Goal: Information Seeking & Learning: Check status

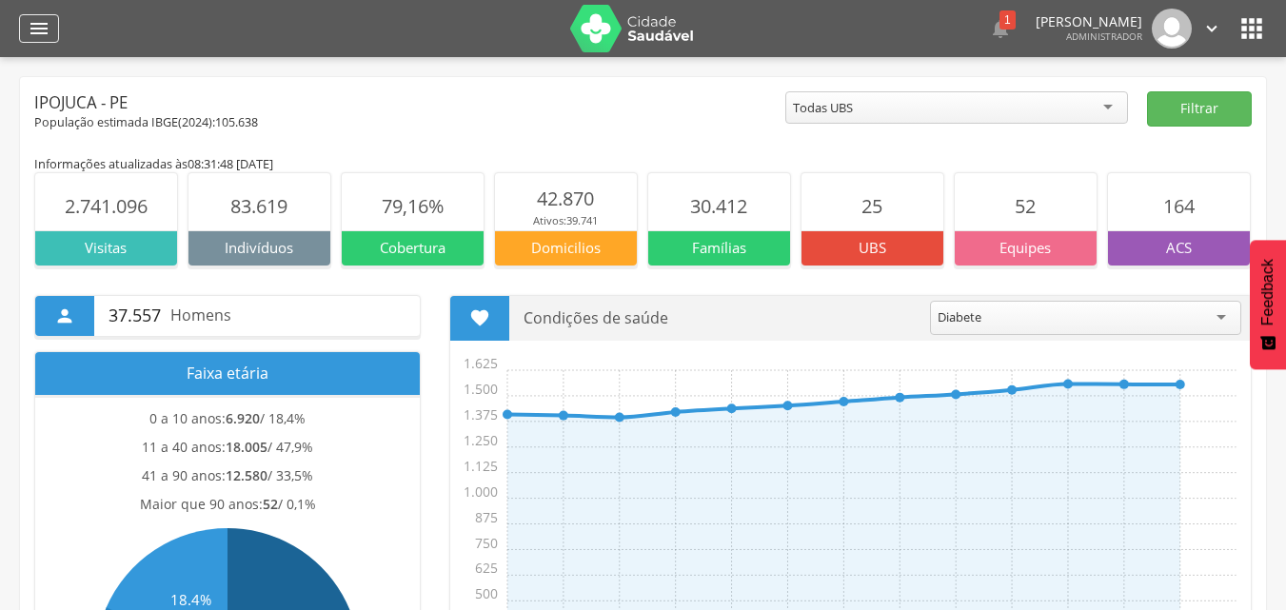
click at [34, 27] on icon "" at bounding box center [39, 28] width 23 height 23
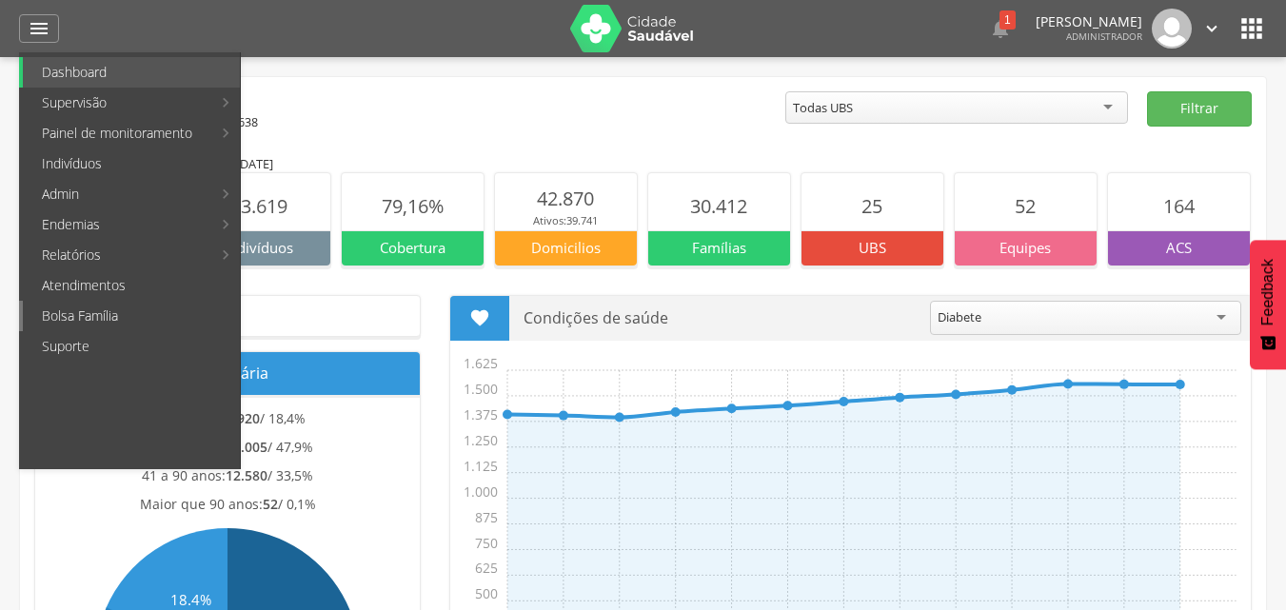
click at [103, 308] on link "Bolsa Família" at bounding box center [131, 316] width 217 height 30
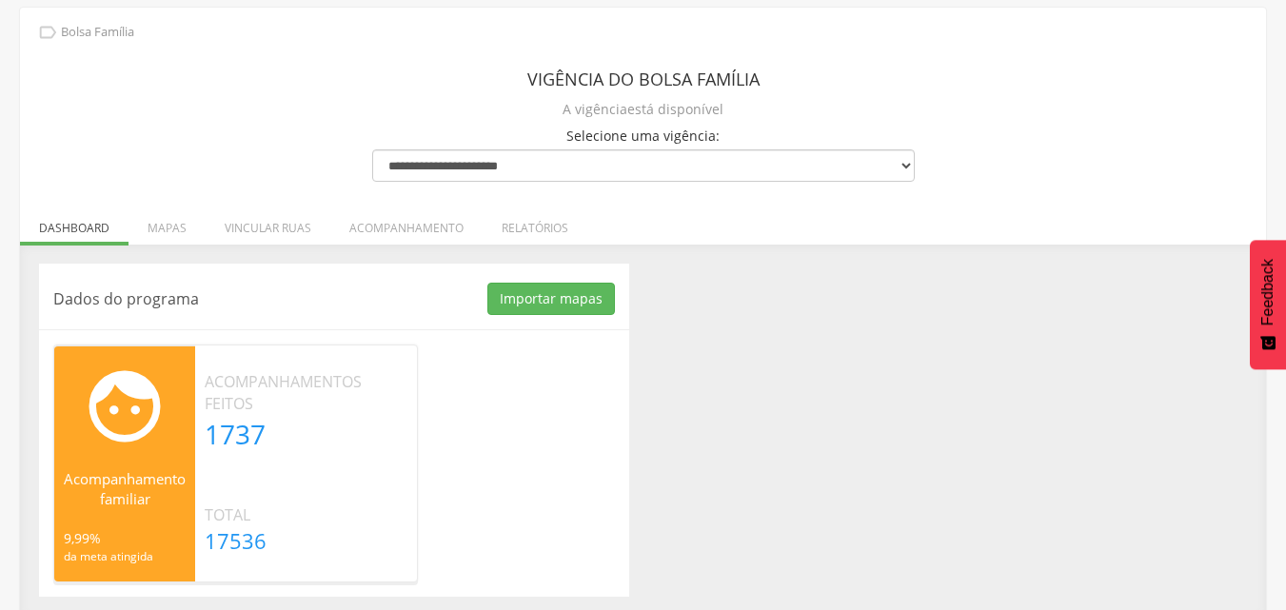
scroll to position [76, 0]
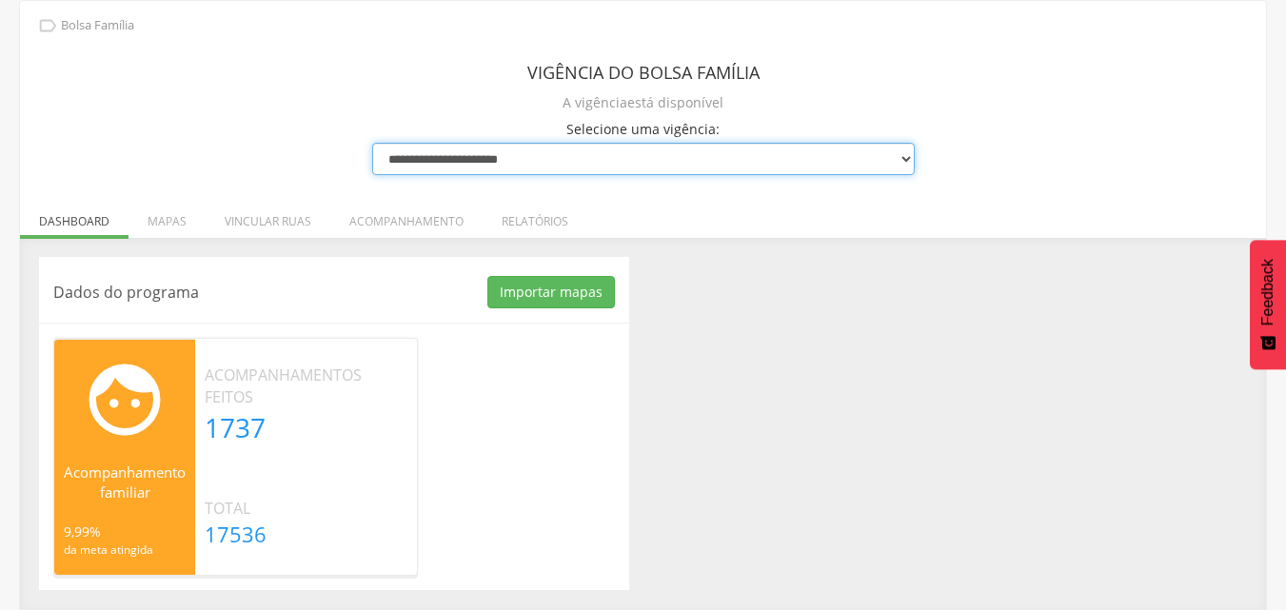
click at [791, 151] on select "**********" at bounding box center [643, 159] width 543 height 32
click at [372, 143] on select "**********" at bounding box center [643, 159] width 543 height 32
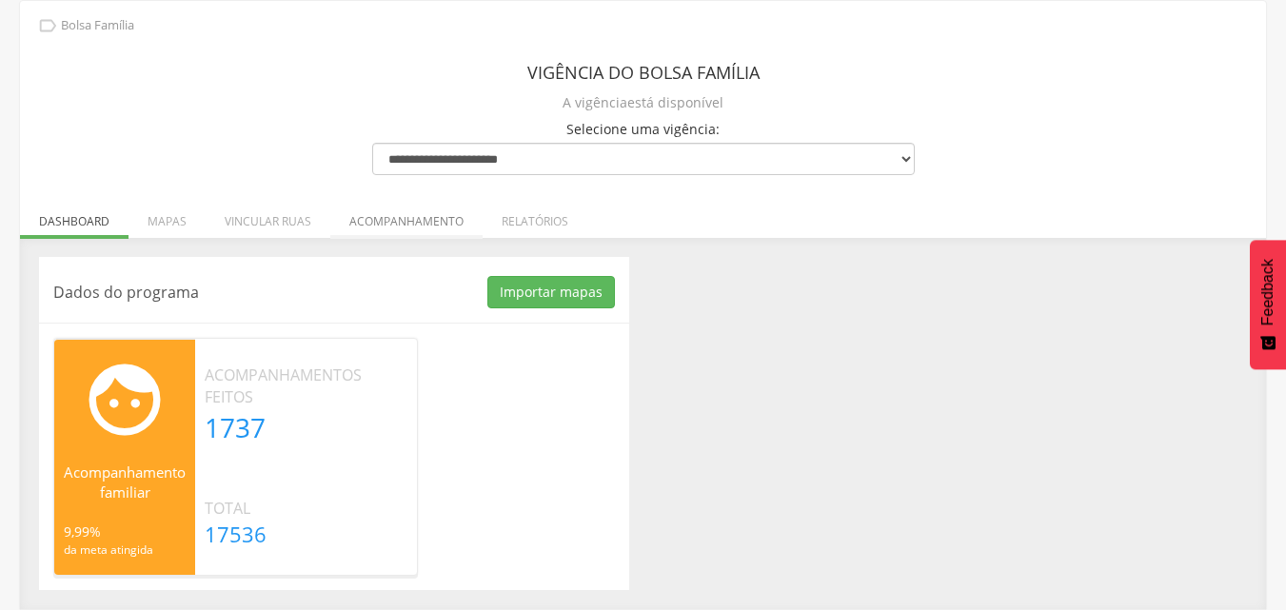
click at [387, 214] on li "Acompanhamento" at bounding box center [406, 216] width 152 height 45
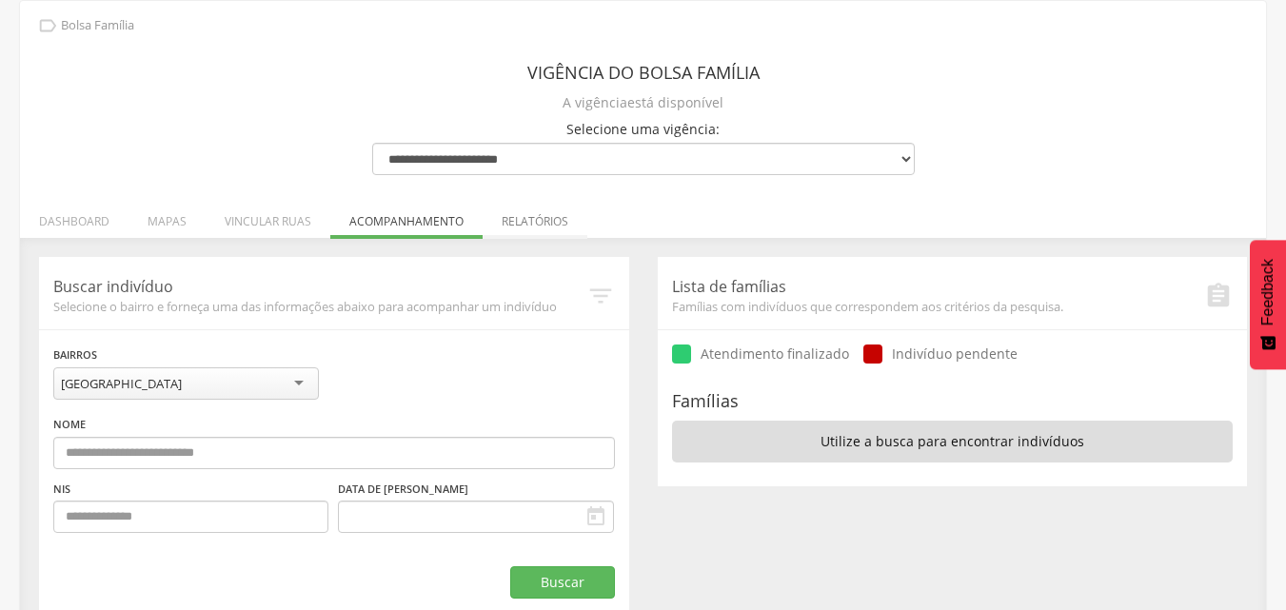
click at [522, 209] on li "Relatórios" at bounding box center [535, 216] width 105 height 45
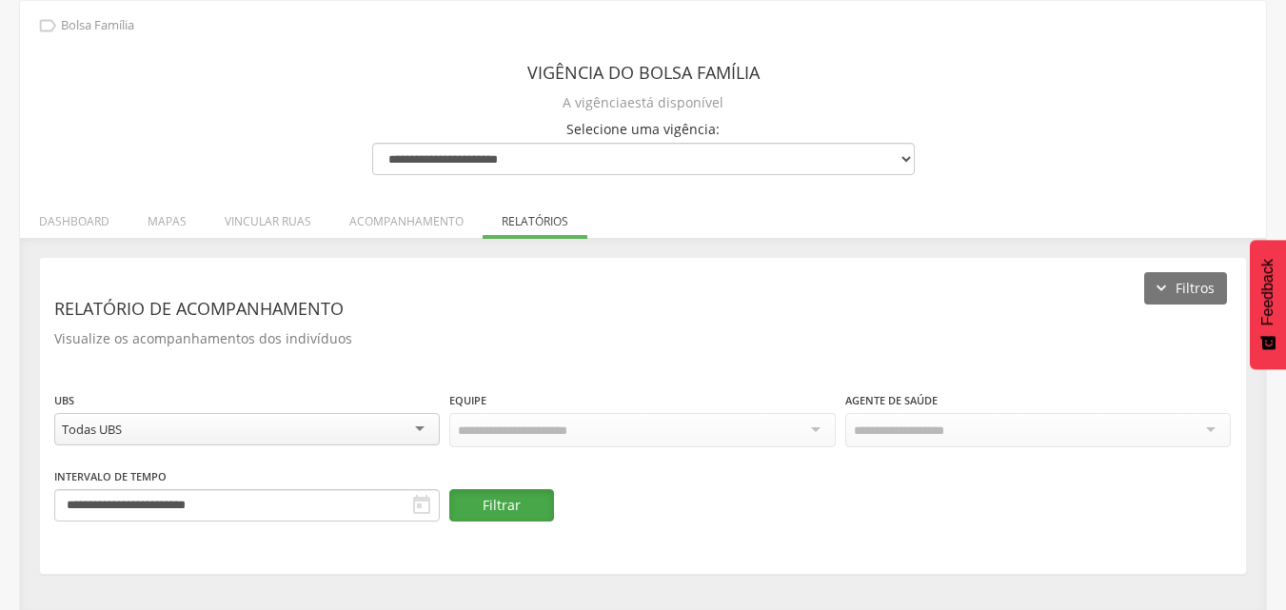
click at [501, 503] on button "Filtrar" at bounding box center [501, 505] width 105 height 32
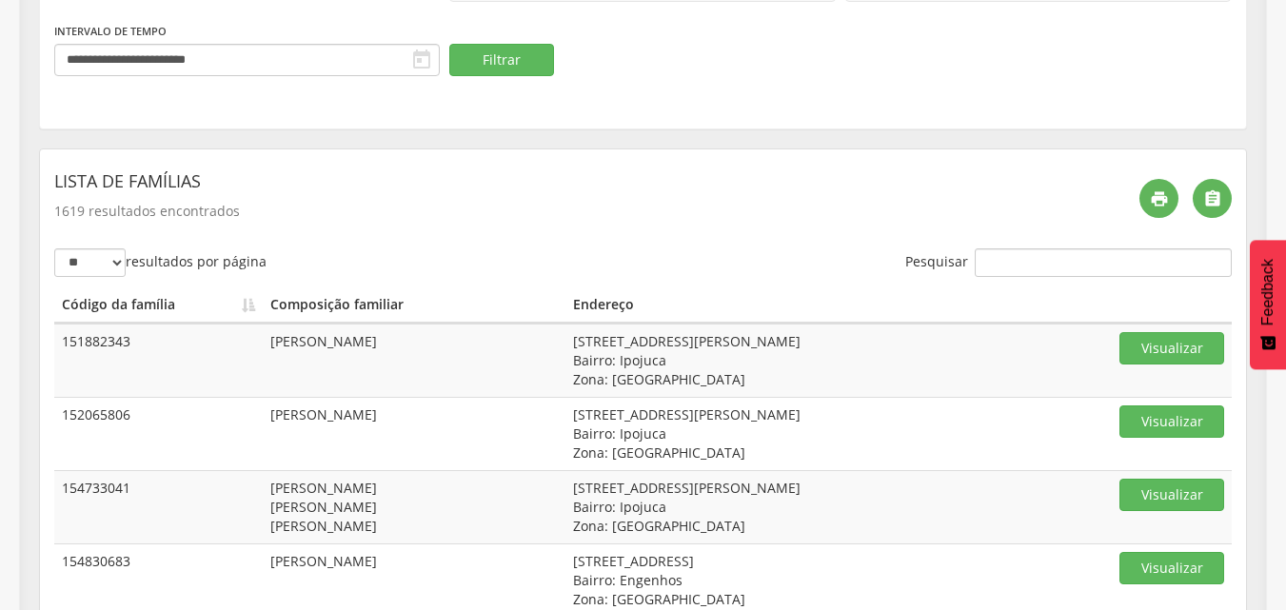
scroll to position [527, 0]
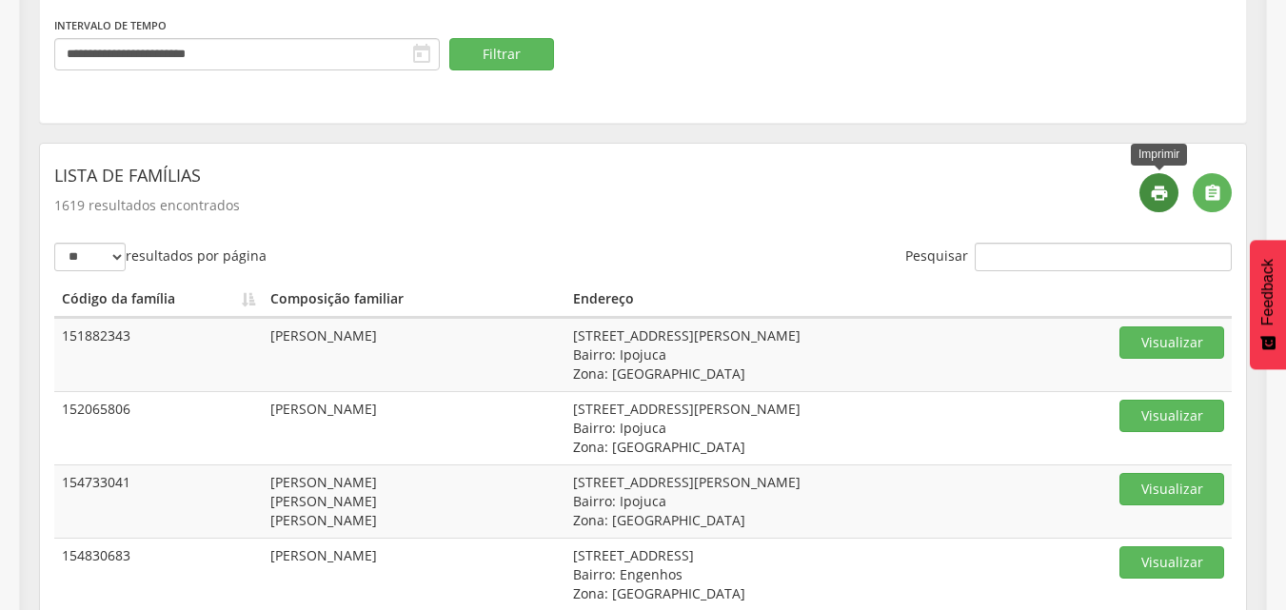
click at [1150, 185] on icon "" at bounding box center [1159, 193] width 19 height 19
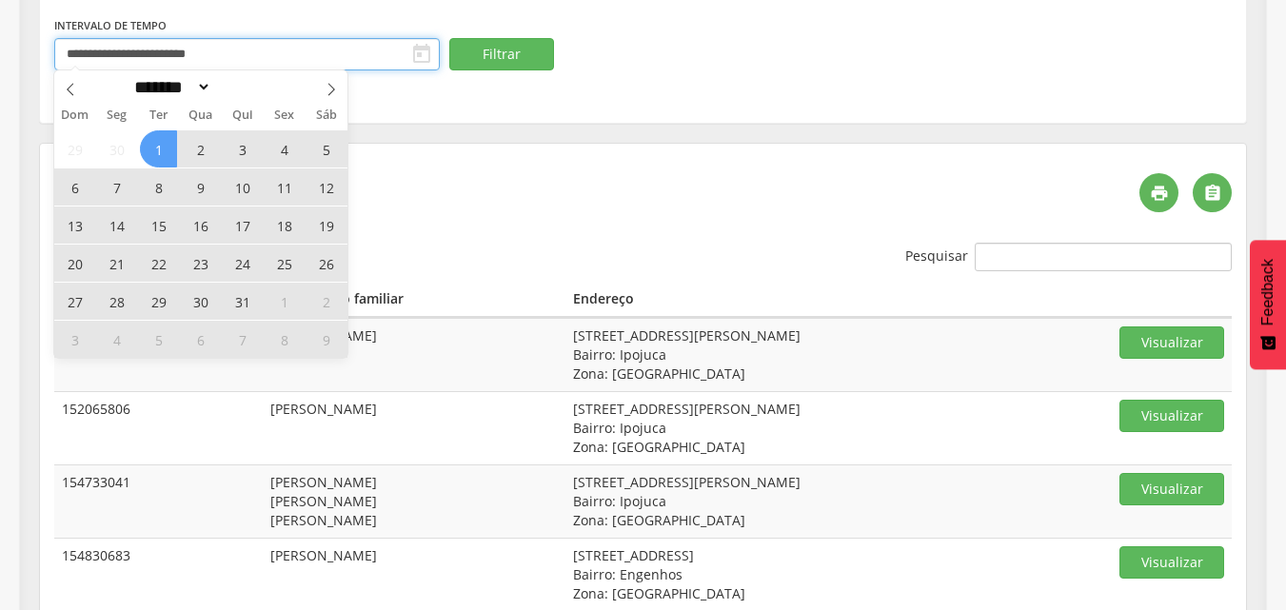
click at [321, 49] on input "**********" at bounding box center [247, 54] width 386 height 32
click at [328, 92] on icon at bounding box center [331, 89] width 13 height 13
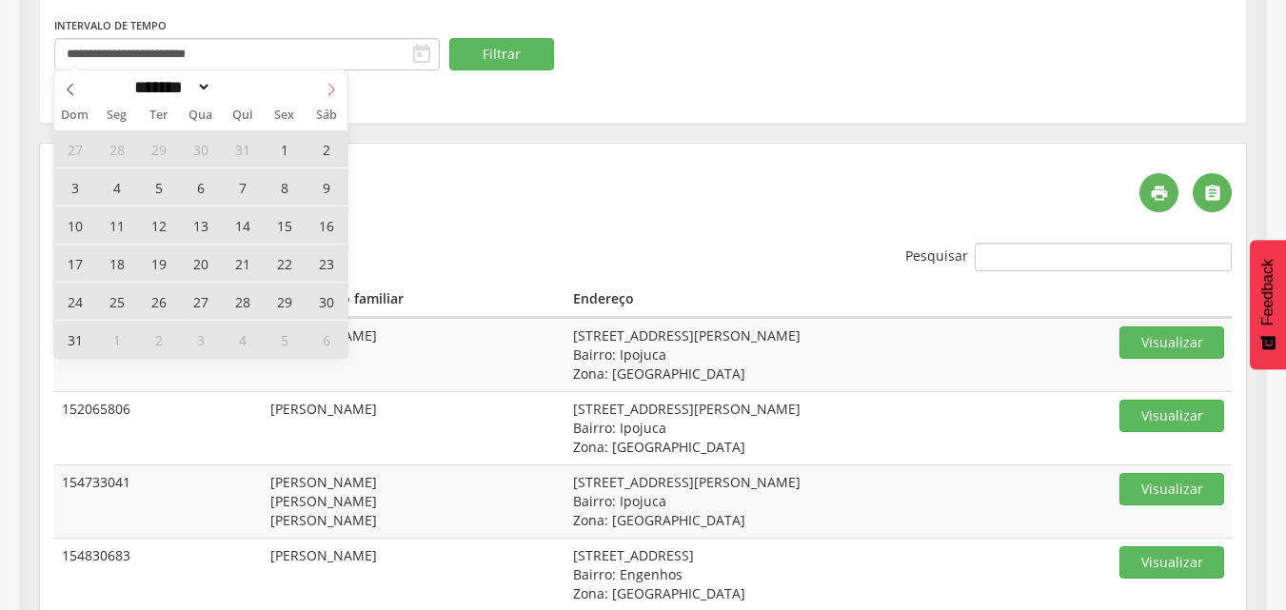
click at [328, 92] on icon at bounding box center [331, 89] width 13 height 13
click at [334, 88] on icon at bounding box center [331, 89] width 13 height 13
select select "*"
click at [291, 190] on span "10" at bounding box center [284, 186] width 37 height 37
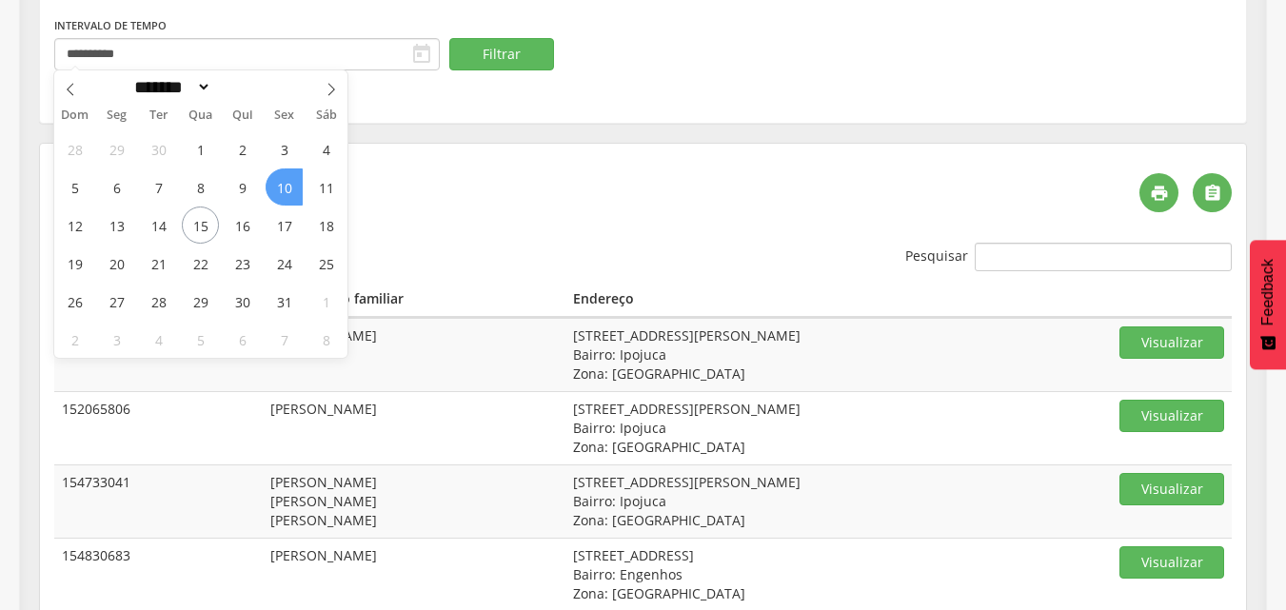
click at [295, 185] on span "10" at bounding box center [284, 186] width 37 height 37
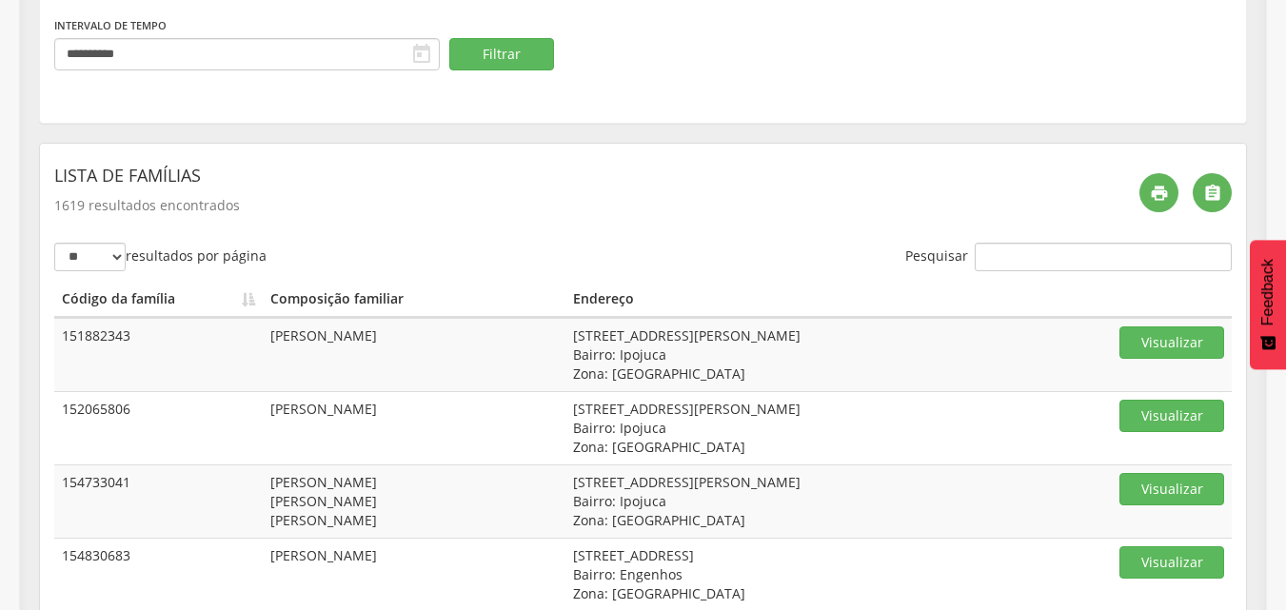
click at [295, 185] on header "Lista de famílias" at bounding box center [589, 175] width 1071 height 34
click at [493, 51] on button "Filtrar" at bounding box center [501, 54] width 105 height 32
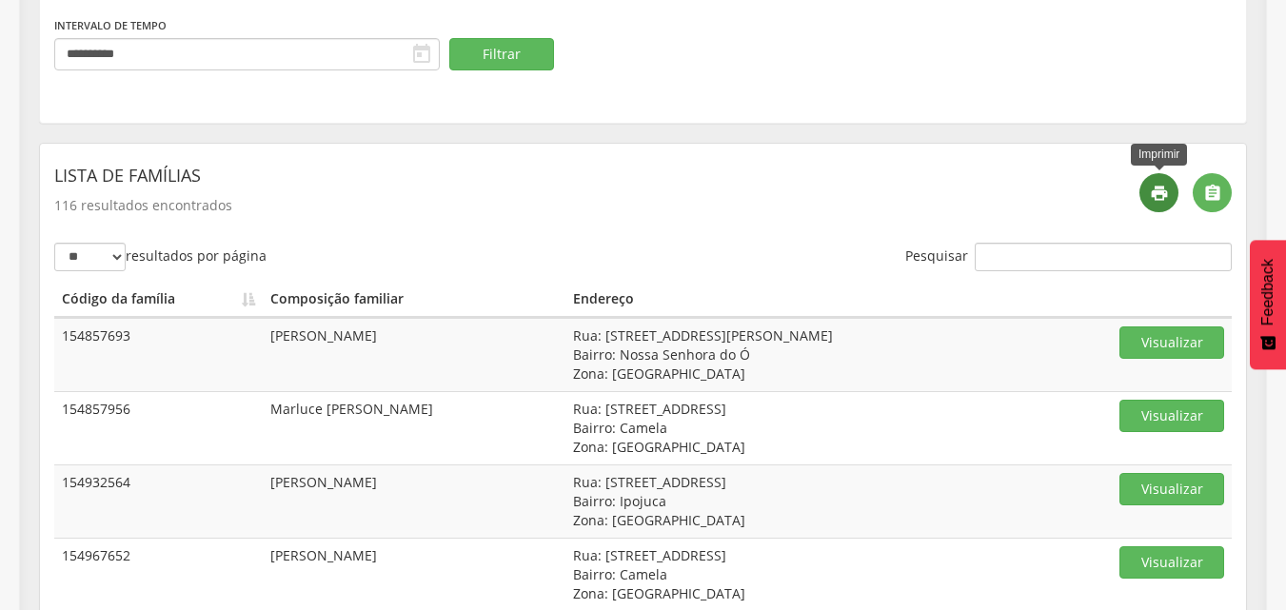
click at [1161, 191] on icon "" at bounding box center [1159, 193] width 19 height 19
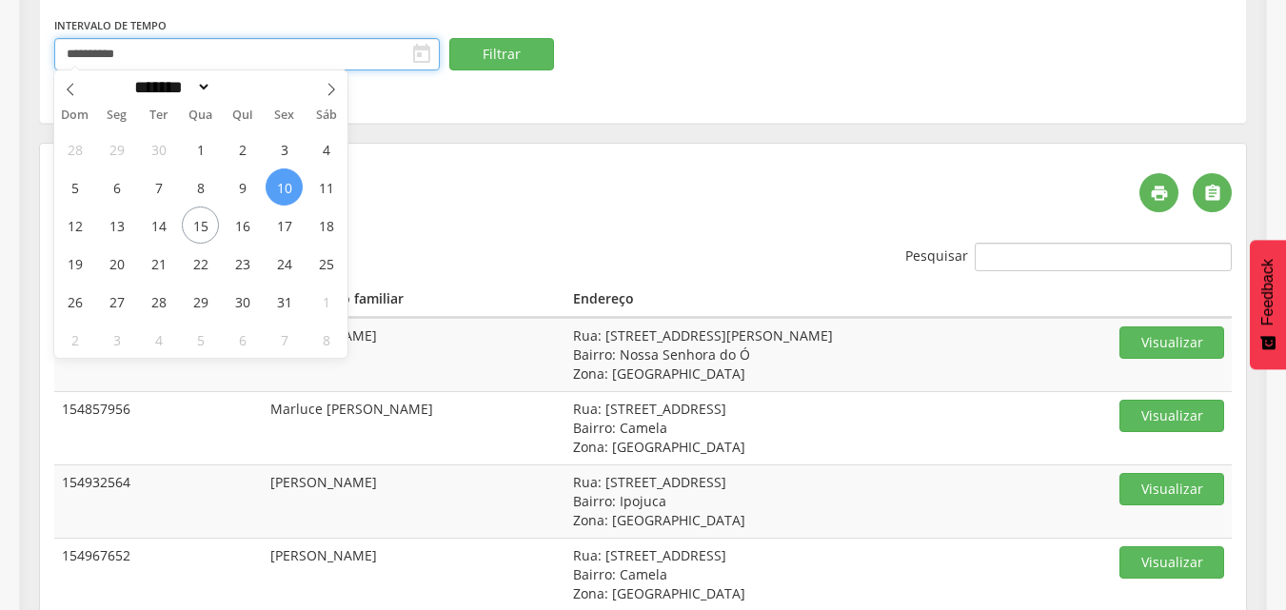
click at [346, 49] on input "**********" at bounding box center [247, 54] width 386 height 32
click at [323, 188] on span "11" at bounding box center [325, 186] width 37 height 37
click at [322, 188] on span "11" at bounding box center [325, 186] width 37 height 37
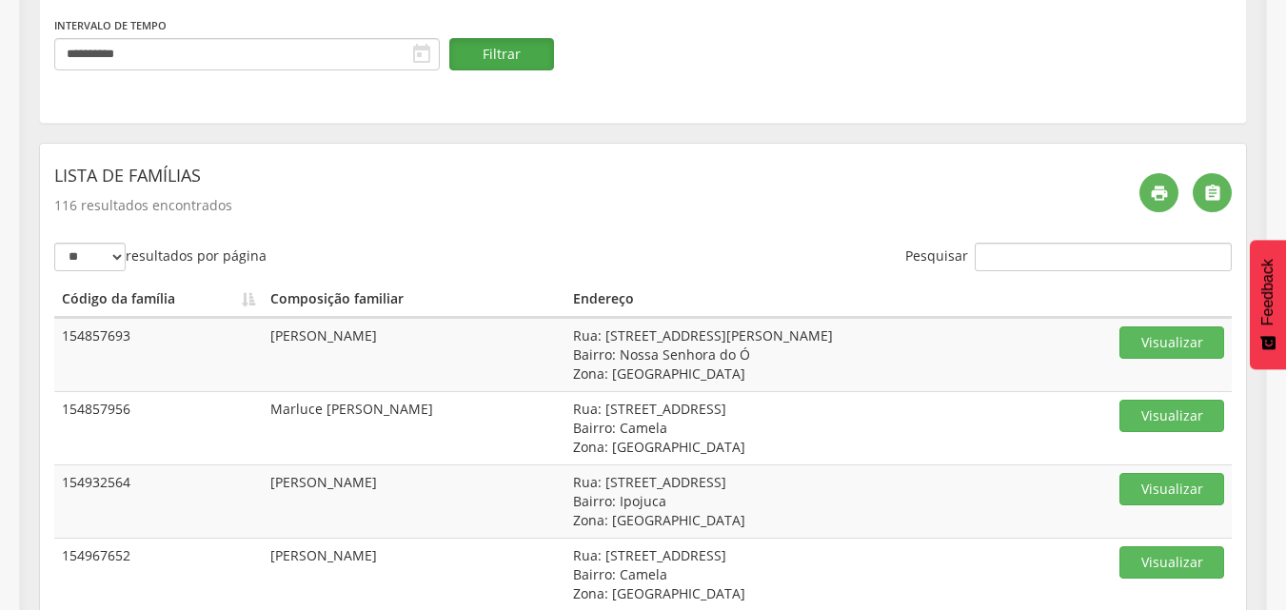
click at [504, 41] on button "Filtrar" at bounding box center [501, 54] width 105 height 32
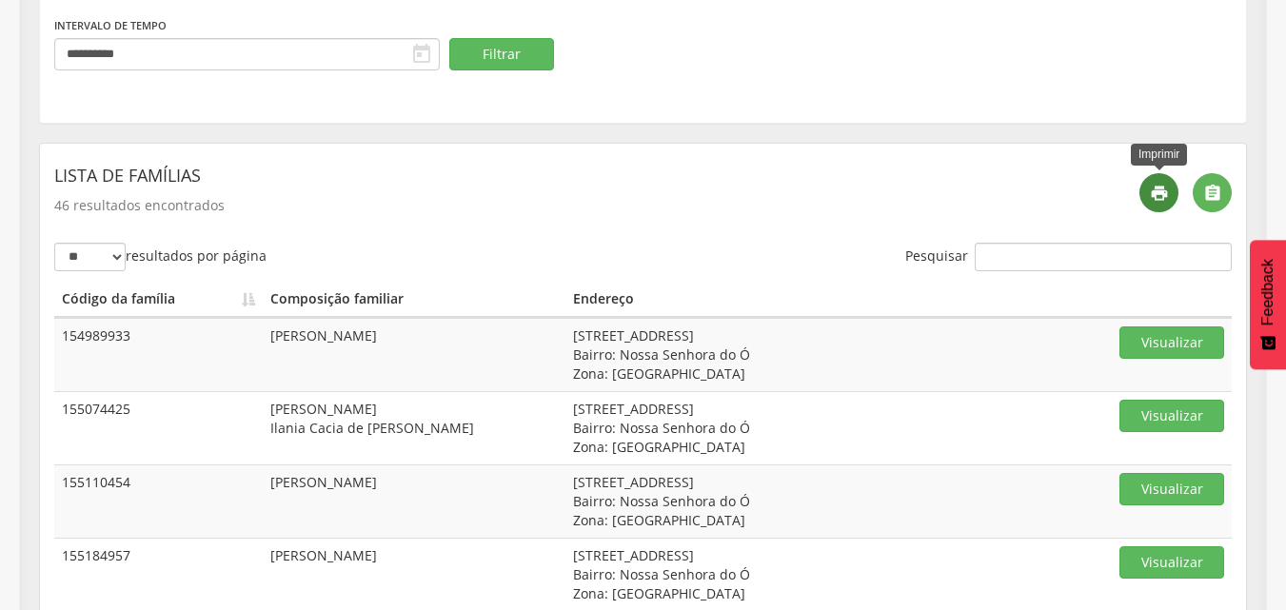
click at [1155, 191] on icon "" at bounding box center [1159, 193] width 19 height 19
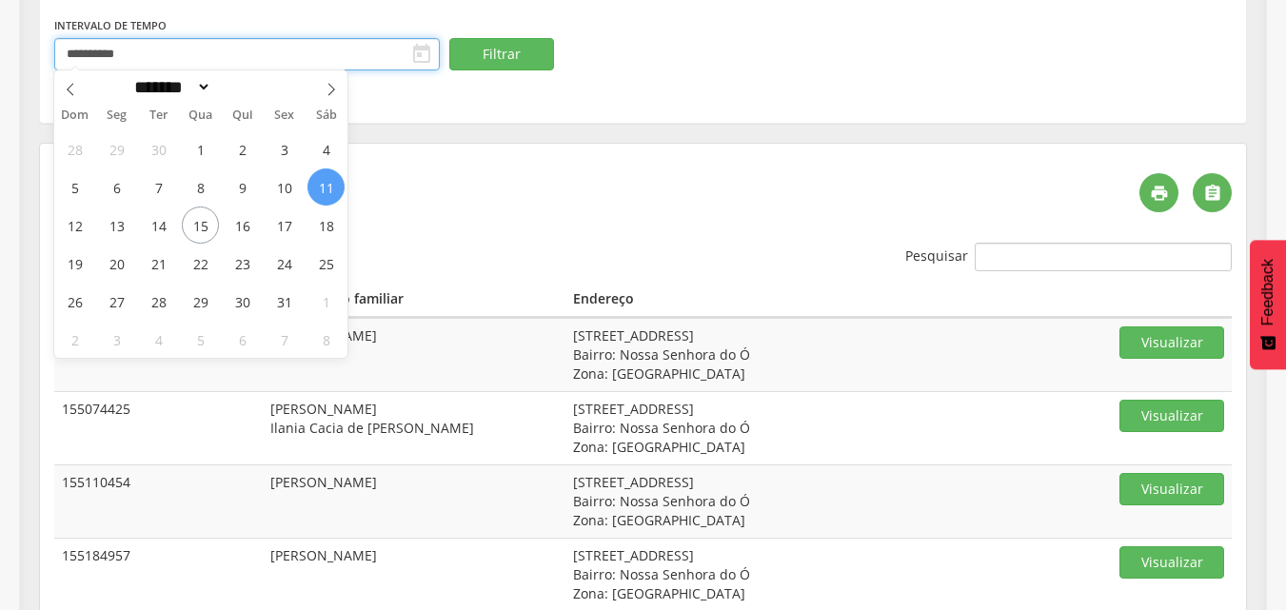
click at [320, 54] on input "**********" at bounding box center [247, 54] width 386 height 32
click at [285, 185] on span "10" at bounding box center [284, 186] width 37 height 37
type input "**********"
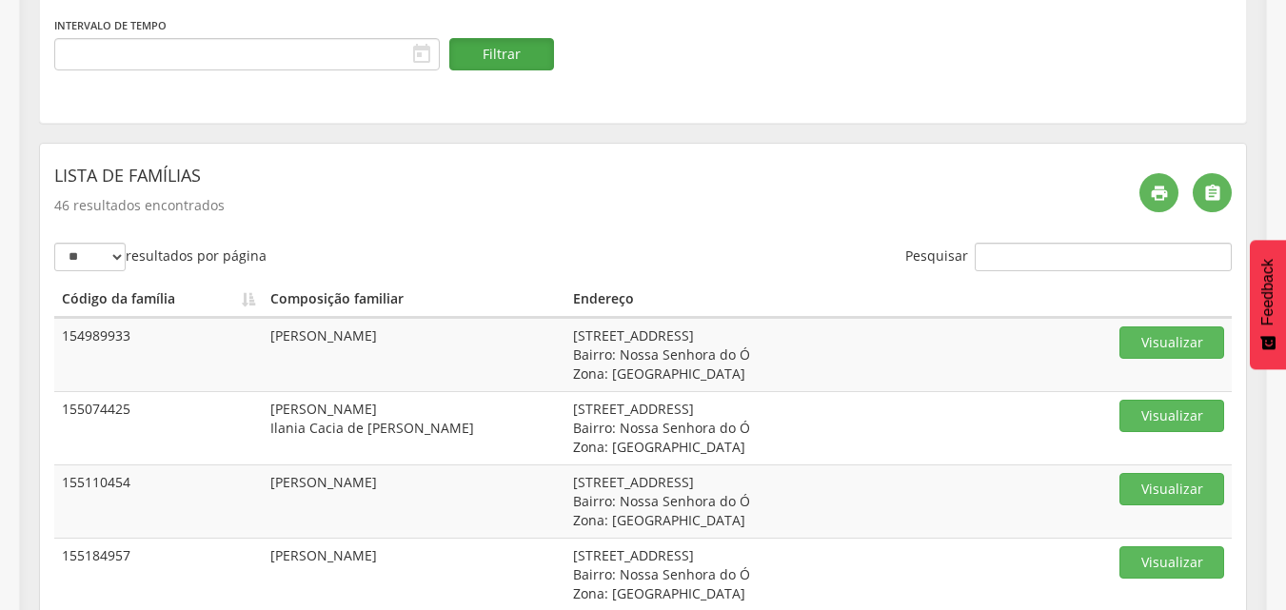
click at [505, 40] on button "Filtrar" at bounding box center [501, 54] width 105 height 32
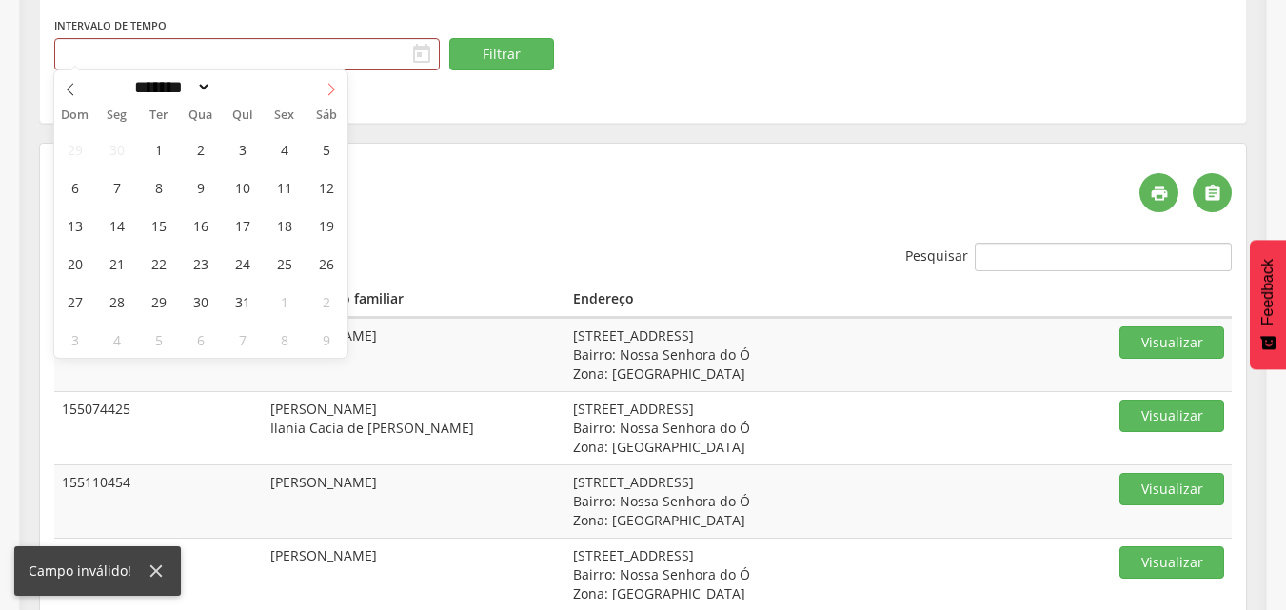
click at [328, 89] on icon at bounding box center [331, 89] width 13 height 13
select select "*"
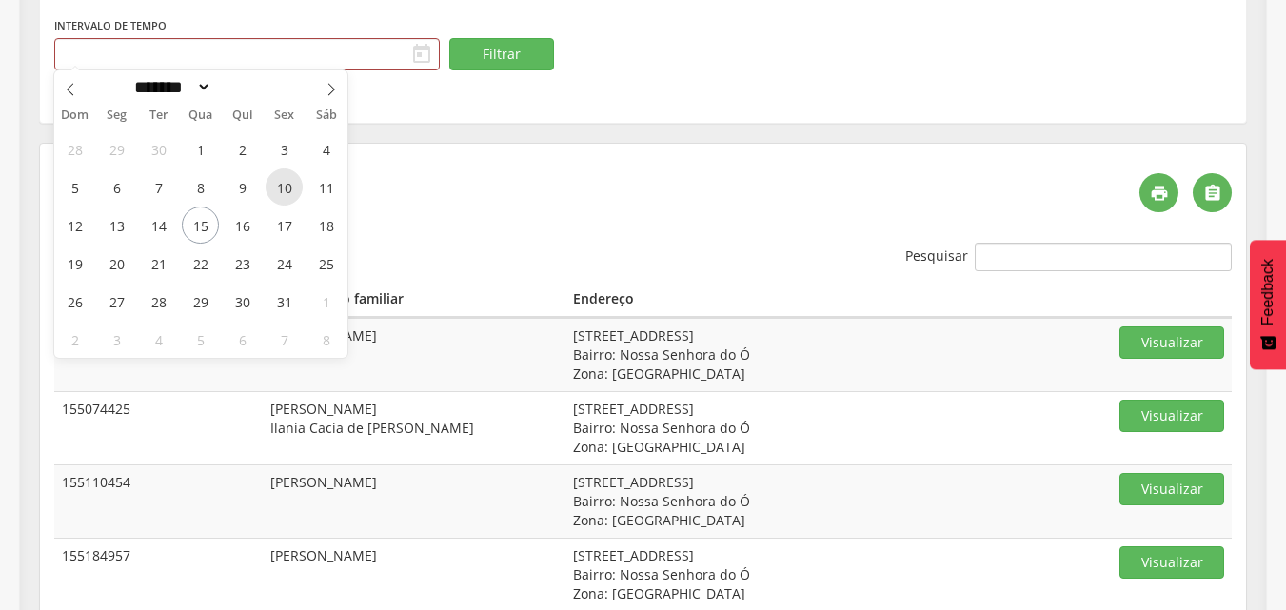
click at [289, 190] on span "10" at bounding box center [284, 186] width 37 height 37
type input "**********"
click at [289, 190] on span "10" at bounding box center [284, 186] width 37 height 37
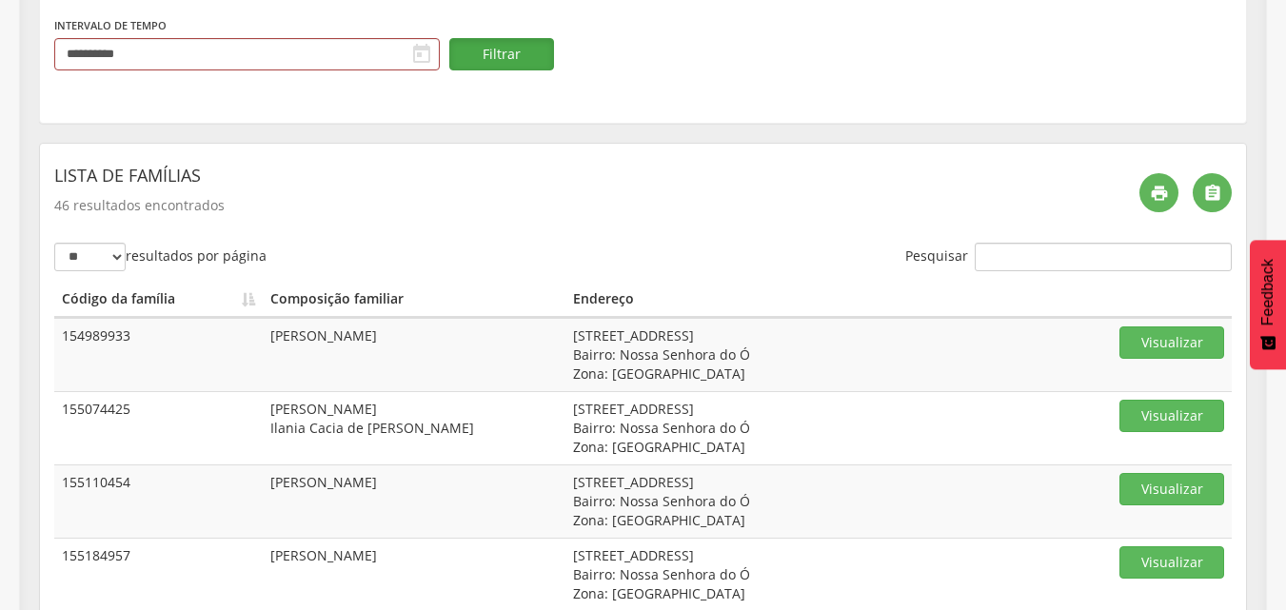
click at [509, 63] on button "Filtrar" at bounding box center [501, 54] width 105 height 32
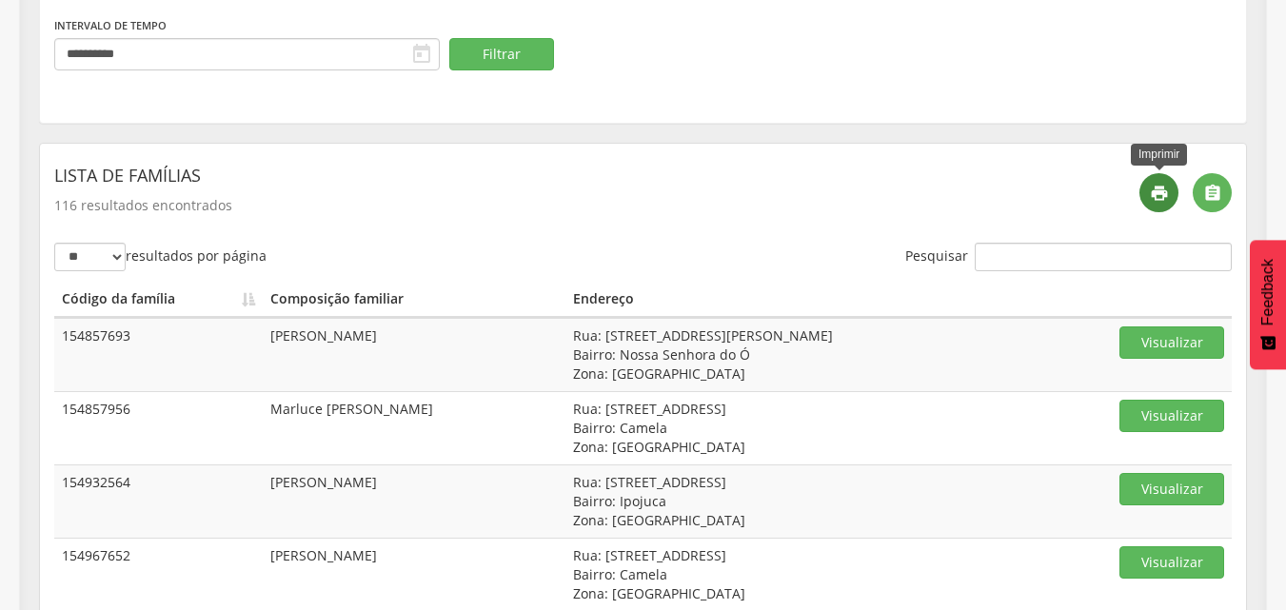
click at [1153, 187] on icon "" at bounding box center [1159, 193] width 19 height 19
